Goal: Find specific page/section: Find specific page/section

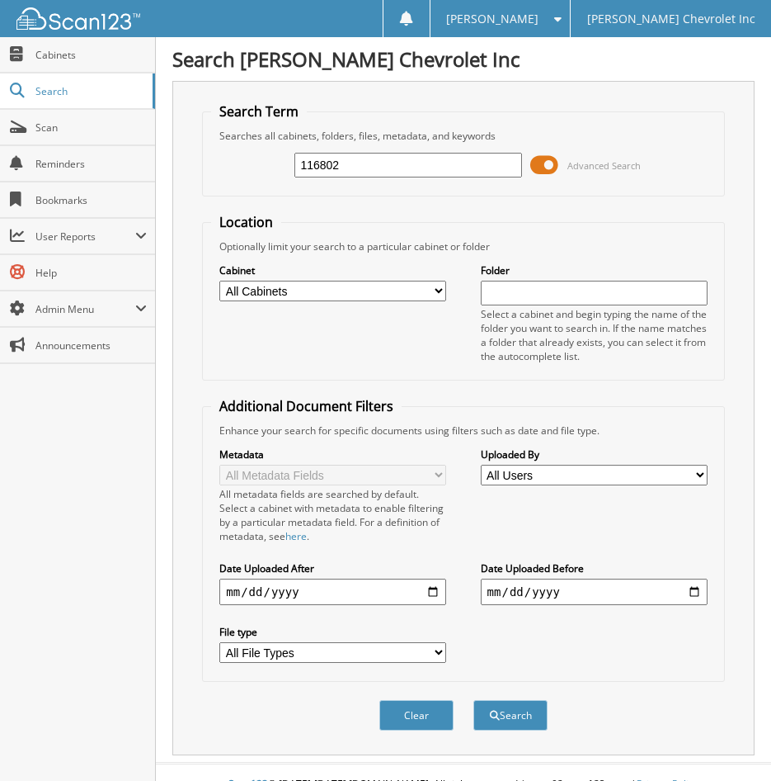
type input "116802"
click at [286, 294] on select "All Cabinets 2017 MISCELLANEOUS 2018 MISCELLANEOUS 2019 MISCELLANEOUS ABANDONED…" at bounding box center [332, 291] width 227 height 21
select select "21496"
click at [219, 281] on select "All Cabinets 2017 MISCELLANEOUS 2018 MISCELLANEOUS 2019 MISCELLANEOUS ABANDONED…" at bounding box center [332, 291] width 227 height 21
click at [510, 721] on button "Search" at bounding box center [511, 715] width 74 height 31
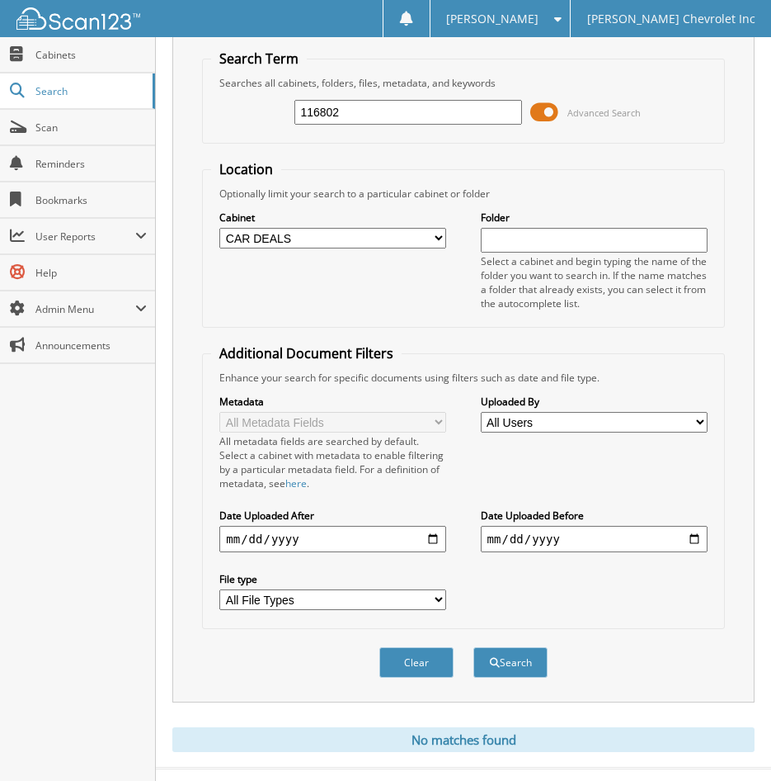
scroll to position [83, 0]
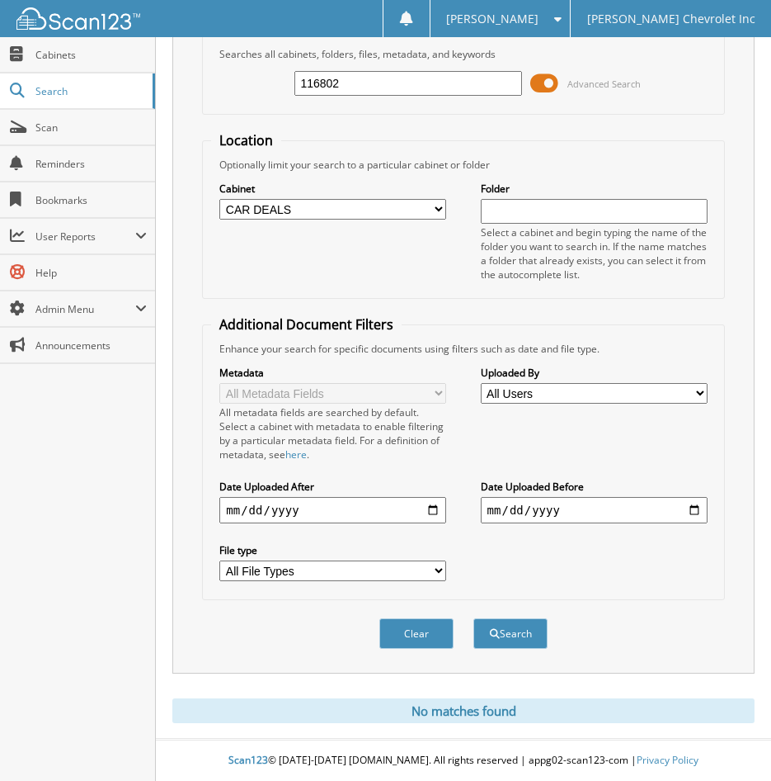
drag, startPoint x: 346, startPoint y: 82, endPoint x: 356, endPoint y: 83, distance: 10.9
click at [323, 87] on input "116802" at bounding box center [408, 83] width 227 height 25
click at [586, 109] on fieldset "Search Term Searches all cabinets, folders, files, metadata, and keywords 11680…" at bounding box center [463, 68] width 522 height 94
drag, startPoint x: 586, startPoint y: 109, endPoint x: 546, endPoint y: 85, distance: 46.3
click at [546, 85] on span at bounding box center [545, 83] width 28 height 25
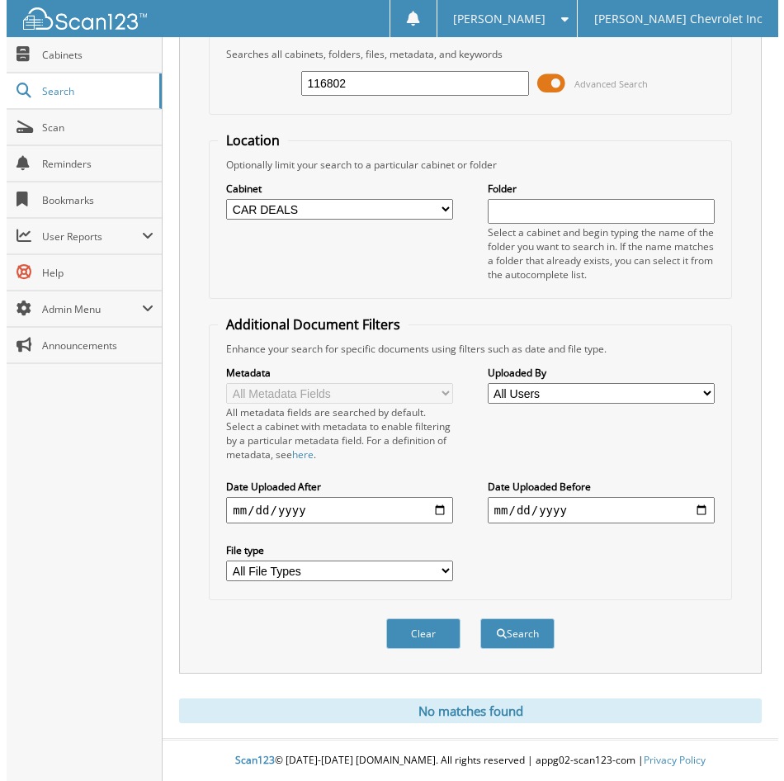
scroll to position [0, 0]
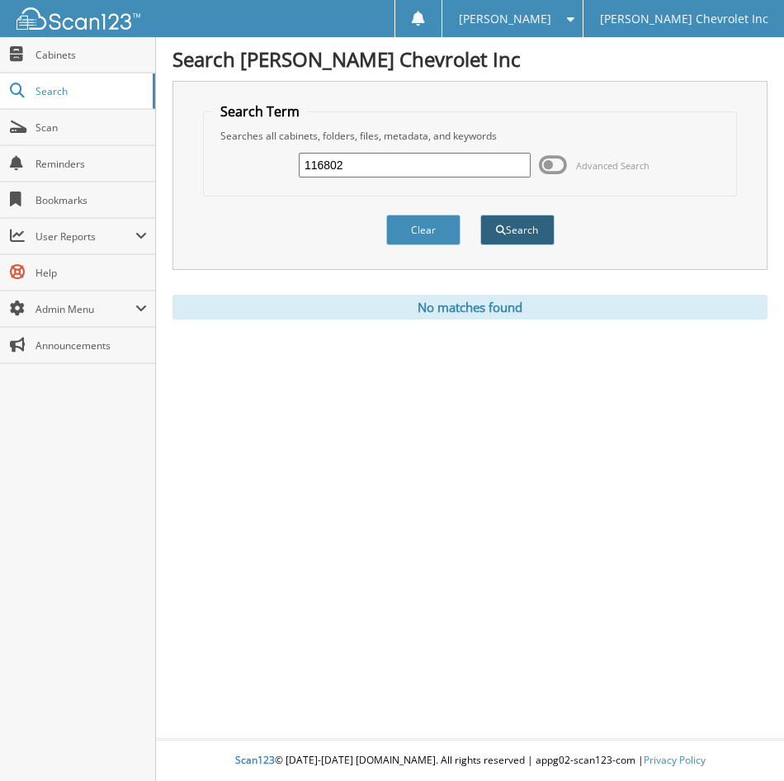
click at [531, 232] on button "Search" at bounding box center [517, 230] width 74 height 31
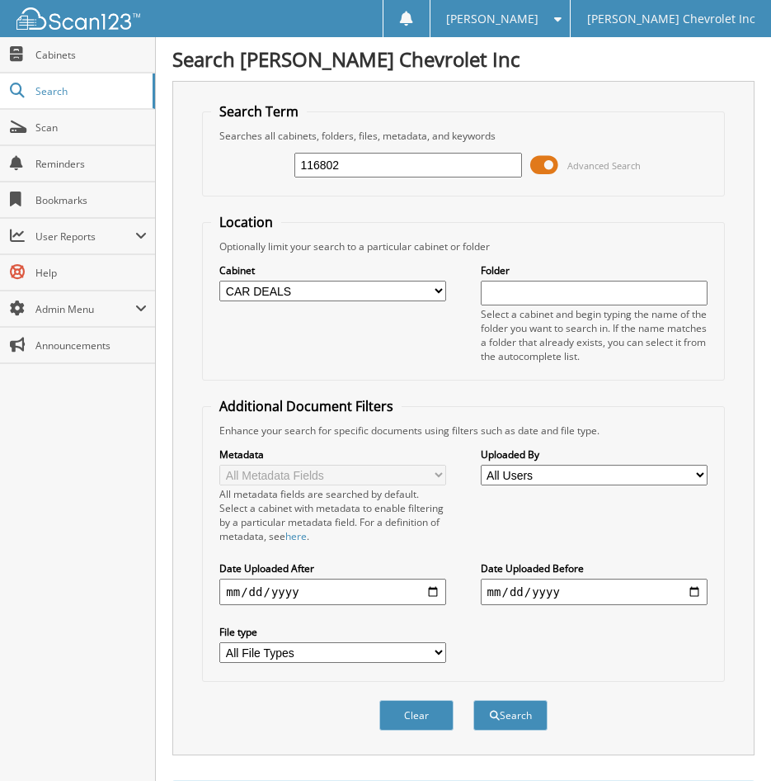
drag, startPoint x: 346, startPoint y: 171, endPoint x: 276, endPoint y: 172, distance: 69.3
click at [276, 172] on div "116802 Advanced Search" at bounding box center [463, 165] width 504 height 45
click at [535, 290] on input "text" at bounding box center [594, 293] width 227 height 25
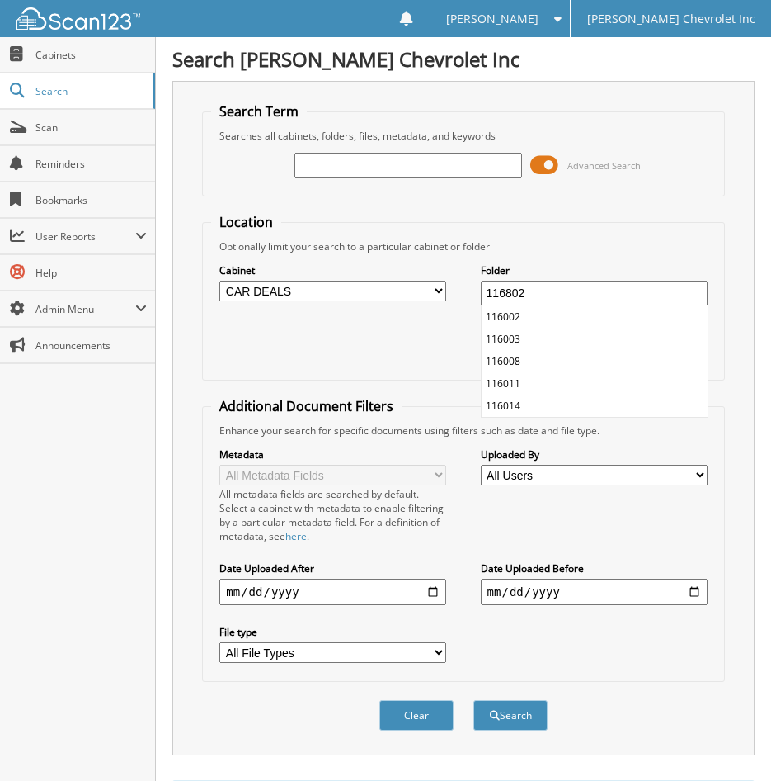
type input "116802"
click at [474, 700] on button "Search" at bounding box center [511, 715] width 74 height 31
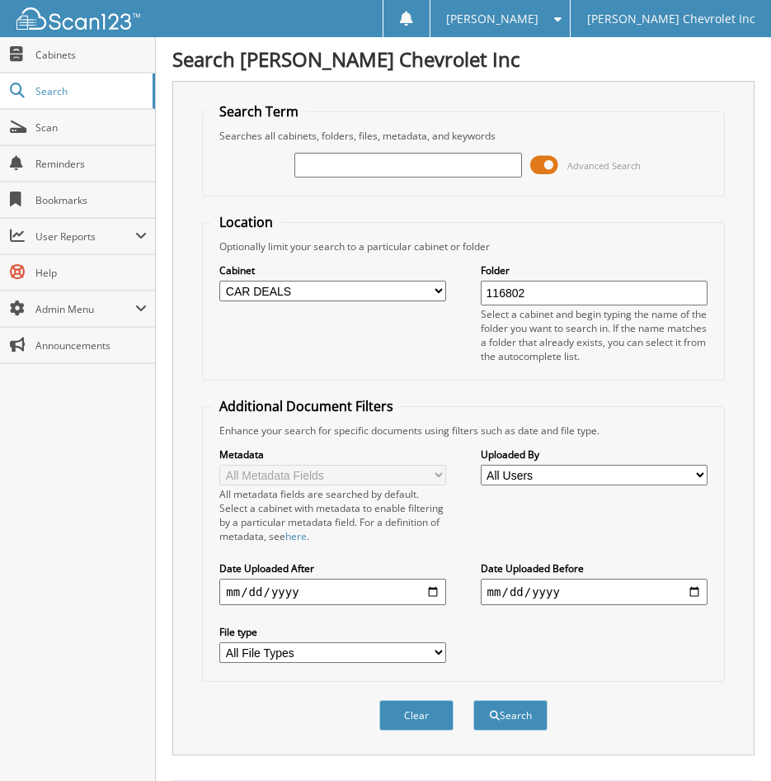
click at [461, 170] on input "text" at bounding box center [408, 165] width 227 height 25
type input "CRAIN"
click at [474, 700] on button "Search" at bounding box center [511, 715] width 74 height 31
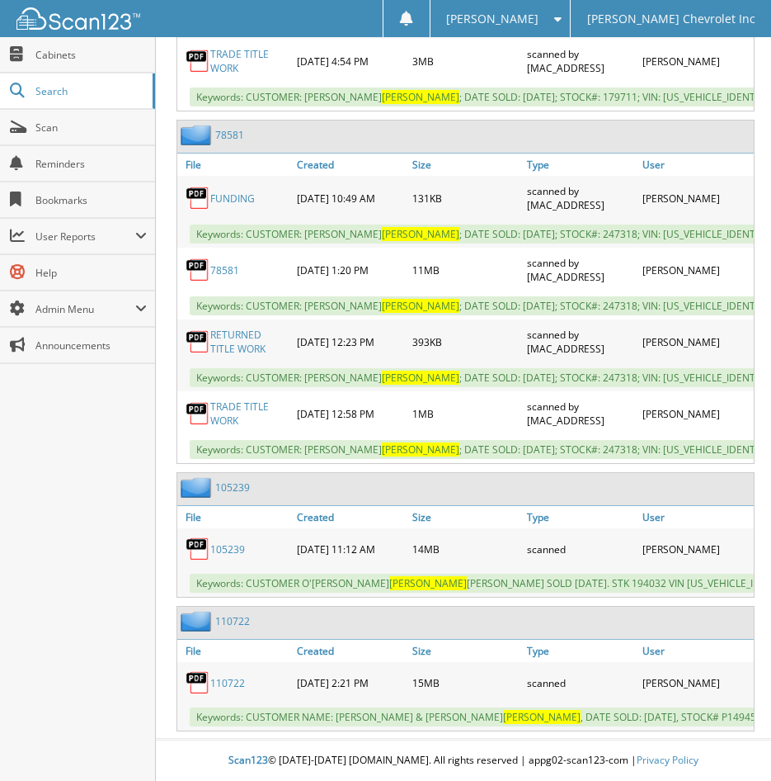
scroll to position [1290, 0]
click at [44, 132] on span "Scan" at bounding box center [90, 127] width 111 height 14
